Goal: Transaction & Acquisition: Purchase product/service

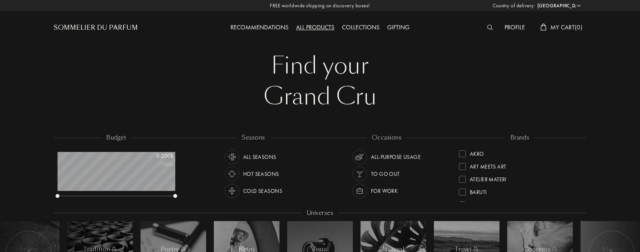
select select "US"
click at [563, 24] on span "My Cart ( 0 )" at bounding box center [566, 27] width 32 height 8
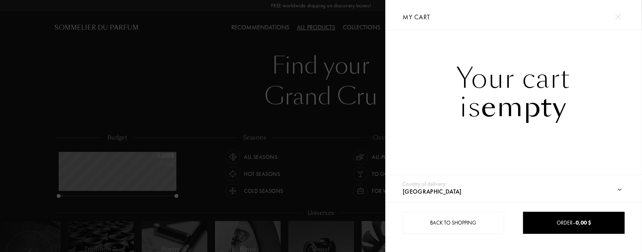
click at [199, 79] on div at bounding box center [192, 126] width 385 height 252
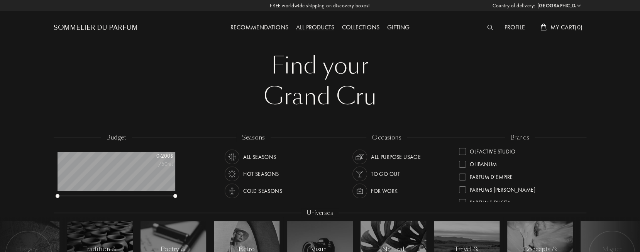
scroll to position [270, 0]
click at [465, 189] on div at bounding box center [462, 189] width 7 height 7
click at [232, 152] on img at bounding box center [231, 156] width 11 height 11
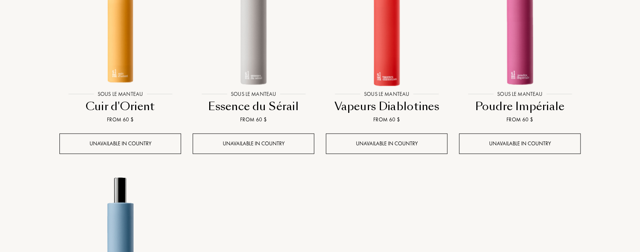
scroll to position [386, 0]
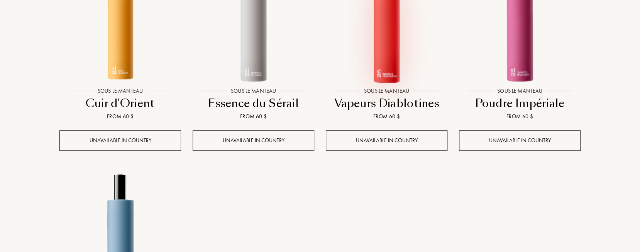
click at [389, 85] on div at bounding box center [386, 29] width 133 height 150
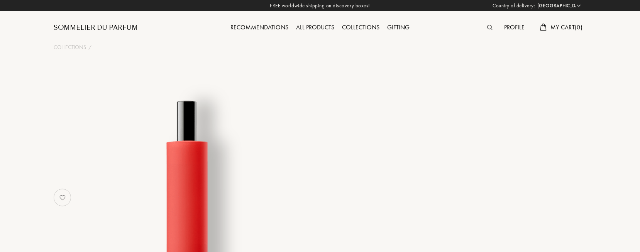
select select "US"
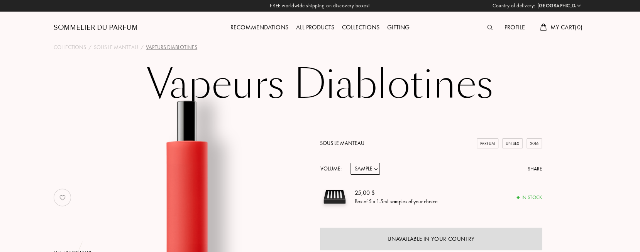
click at [372, 169] on select "Sample 14mL 50mL 100mL" at bounding box center [364, 168] width 29 height 12
select select "1"
click at [350, 162] on select "Sample 14mL 50mL 100mL" at bounding box center [364, 168] width 29 height 12
select select "1"
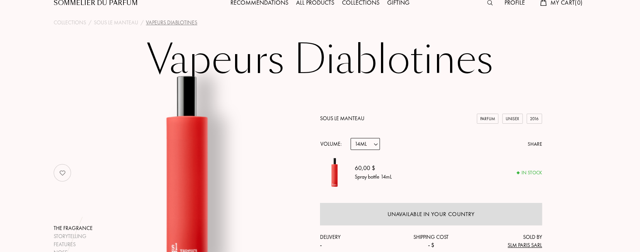
scroll to position [39, 0]
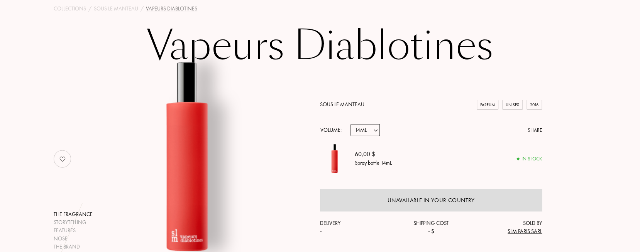
click at [364, 133] on select "Sample 14mL 50mL 100mL" at bounding box center [364, 130] width 29 height 12
select select "2"
click at [350, 124] on select "Sample 14mL 50mL 100mL" at bounding box center [364, 130] width 29 height 12
select select "2"
click at [370, 127] on select "Sample 14mL 50mL 100mL" at bounding box center [364, 130] width 29 height 12
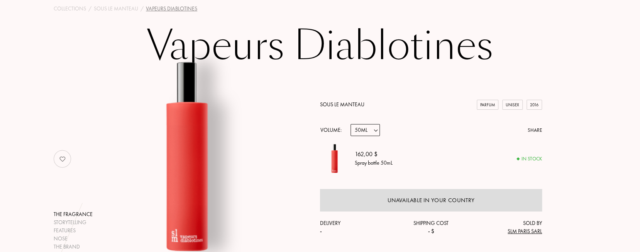
select select "3"
click at [350, 124] on select "Sample 14mL 50mL 100mL" at bounding box center [364, 130] width 29 height 12
select select "3"
click at [362, 131] on select "Sample 14mL 50mL 100mL" at bounding box center [364, 130] width 29 height 12
select select "1"
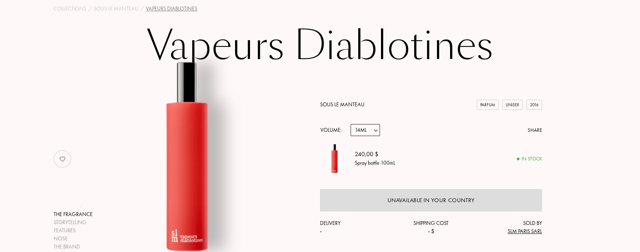
click at [350, 124] on select "Sample 14mL 50mL 100mL" at bounding box center [364, 130] width 29 height 12
select select "1"
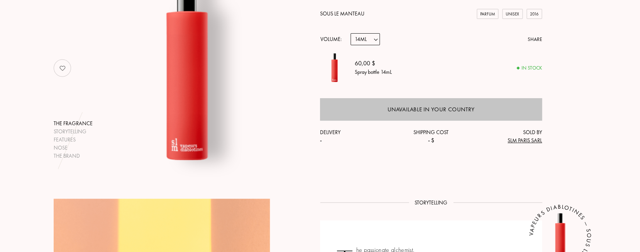
scroll to position [154, 0]
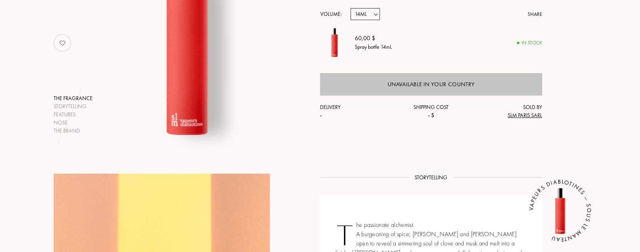
click at [503, 88] on div "Unavailable in your country" at bounding box center [431, 84] width 222 height 22
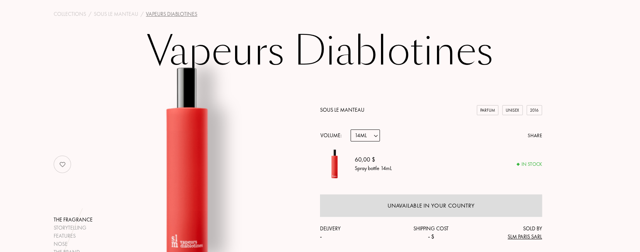
scroll to position [0, 0]
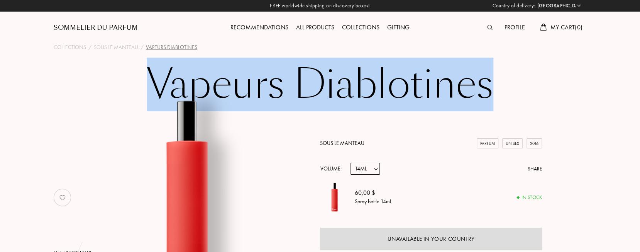
drag, startPoint x: 144, startPoint y: 86, endPoint x: 489, endPoint y: 91, distance: 345.0
click at [507, 85] on h1 "Vapeurs Diablotines" at bounding box center [320, 84] width 386 height 42
click at [365, 172] on select "Sample 14mL 50mL 100mL" at bounding box center [364, 168] width 29 height 12
select select "0"
click at [350, 162] on select "Sample 14mL 50mL 100mL" at bounding box center [364, 168] width 29 height 12
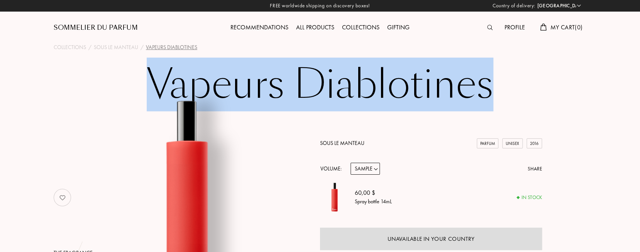
select select "0"
click at [556, 4] on select "Afghanistan Albania Algeria Andorra Angola Anguilla Antartica Antigua and Barbu…" at bounding box center [558, 6] width 46 height 8
click at [535, 2] on select "Afghanistan Albania Algeria Andorra Angola Anguilla Antartica Antigua and Barbu…" at bounding box center [558, 6] width 46 height 8
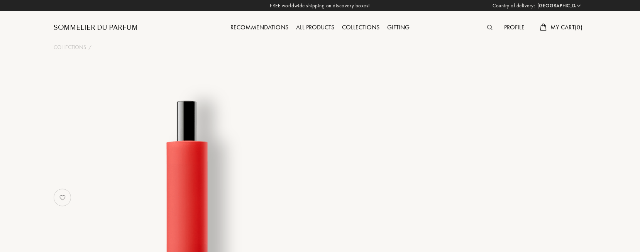
select select "US"
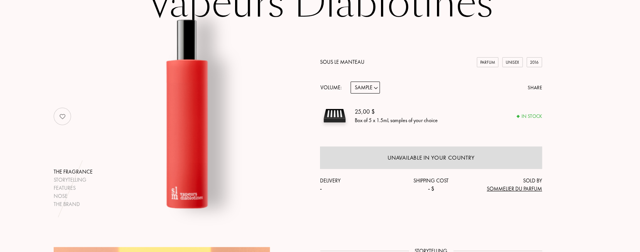
scroll to position [116, 0]
